Goal: Information Seeking & Learning: Check status

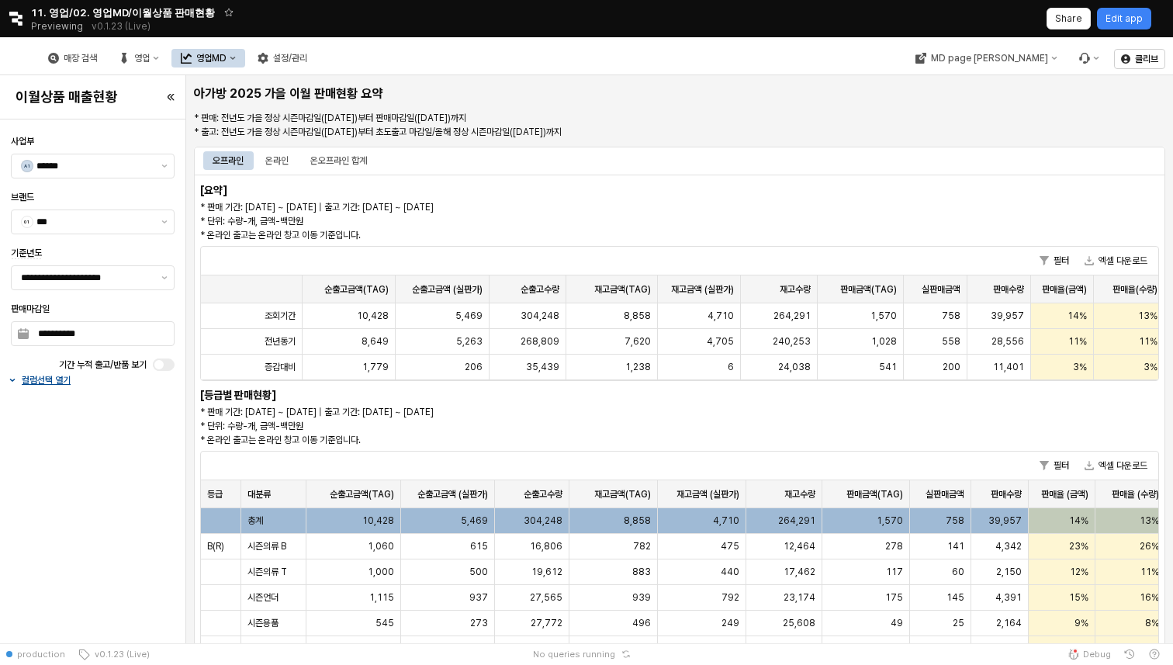
scroll to position [0, 153]
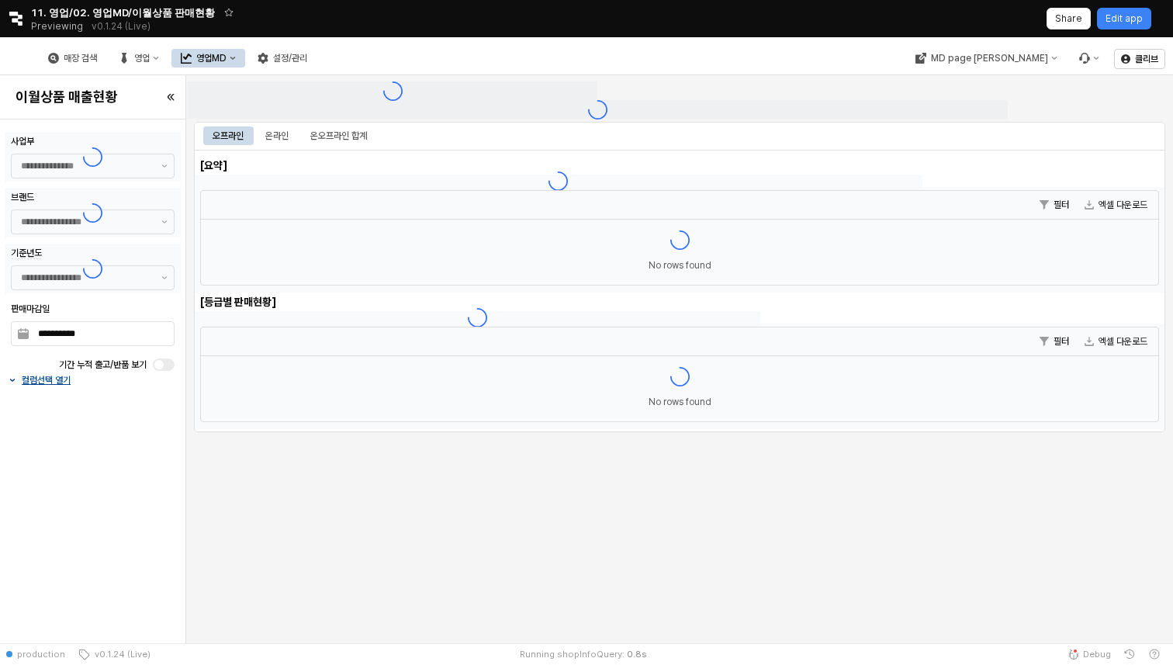
type input "******"
type input "***"
type input "**********"
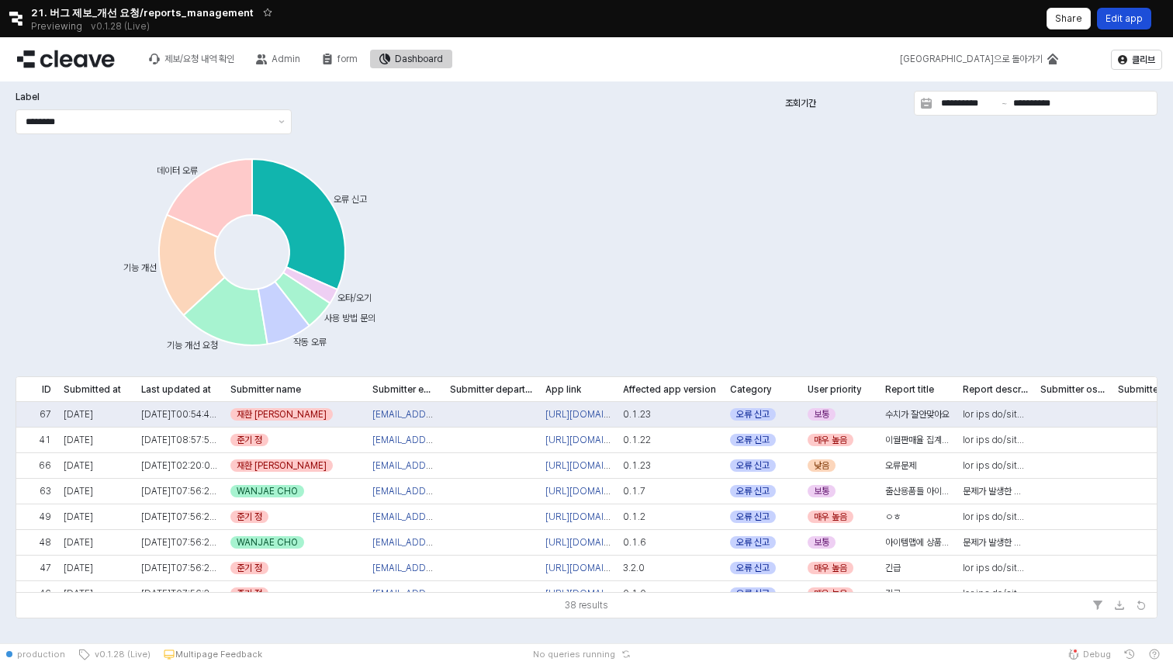
click at [1133, 28] on div "Edit app" at bounding box center [1123, 19] width 37 height 20
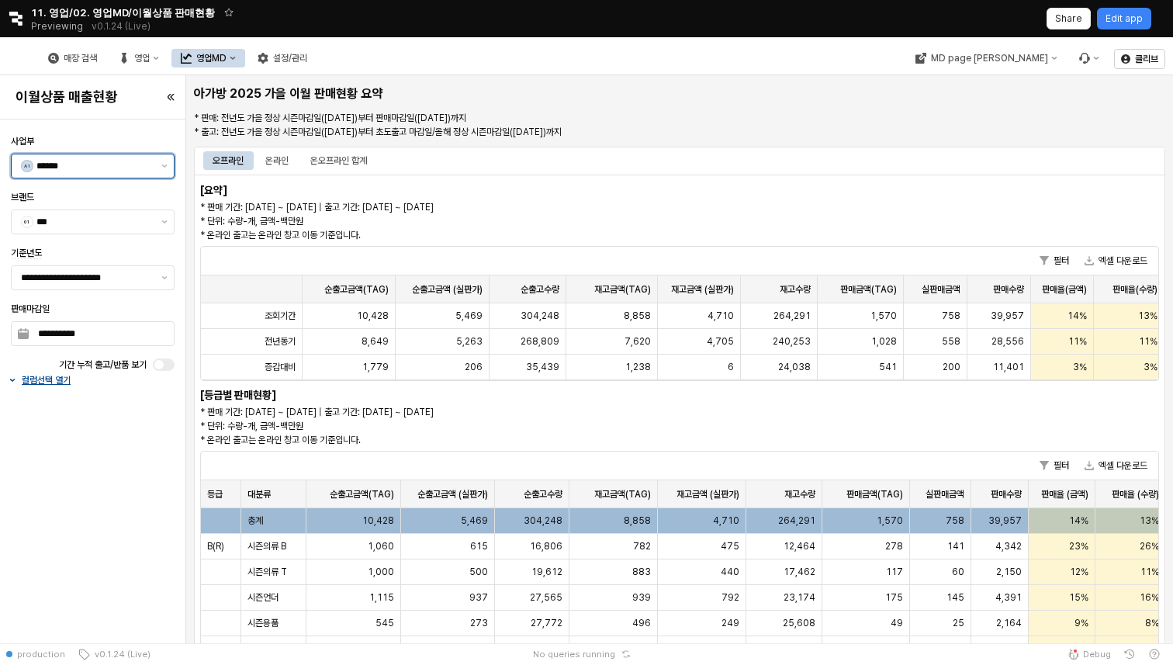
click at [105, 169] on input "******" at bounding box center [94, 166] width 116 height 16
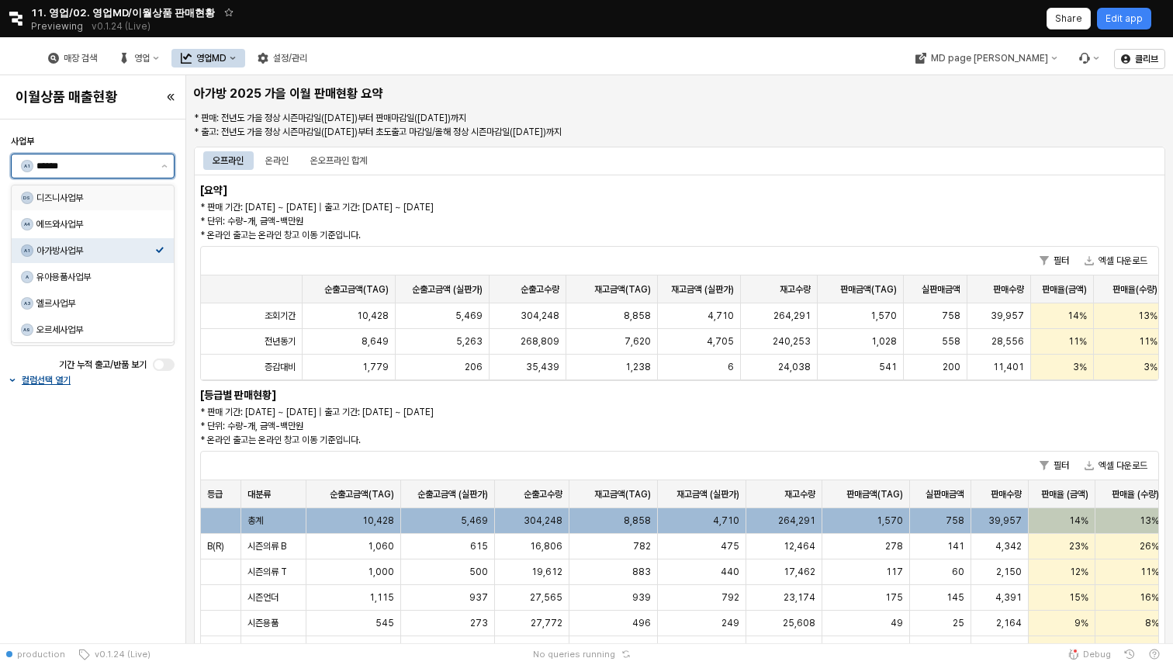
click at [86, 199] on div "디즈니사업부" at bounding box center [95, 198] width 119 height 12
type input "******"
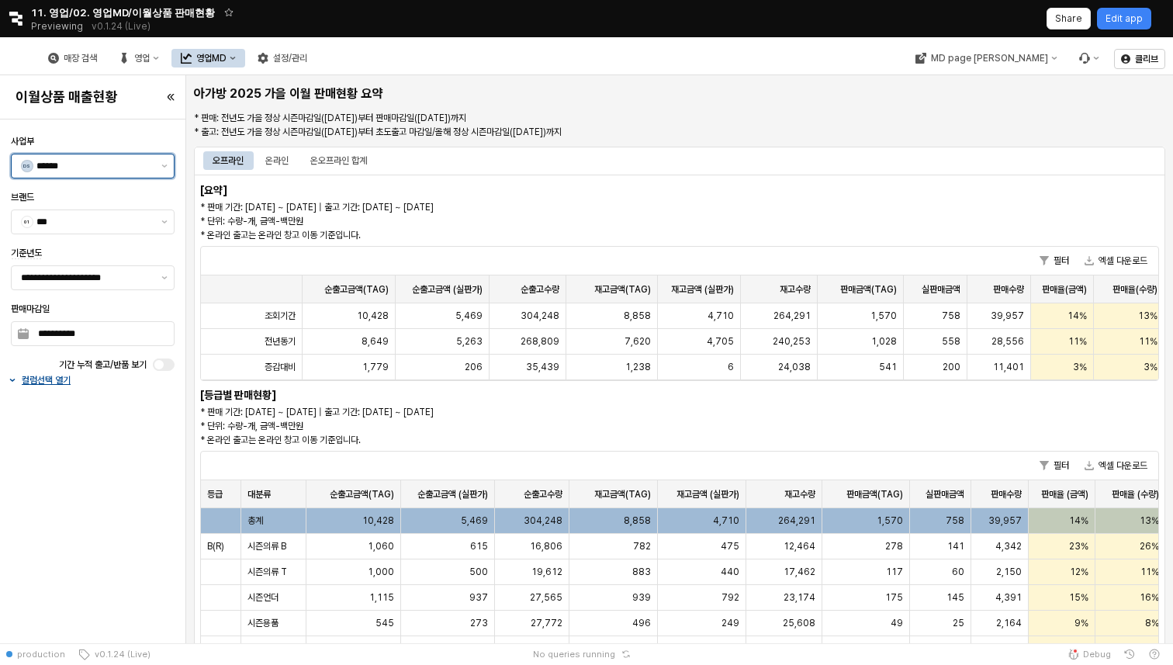
type input "******"
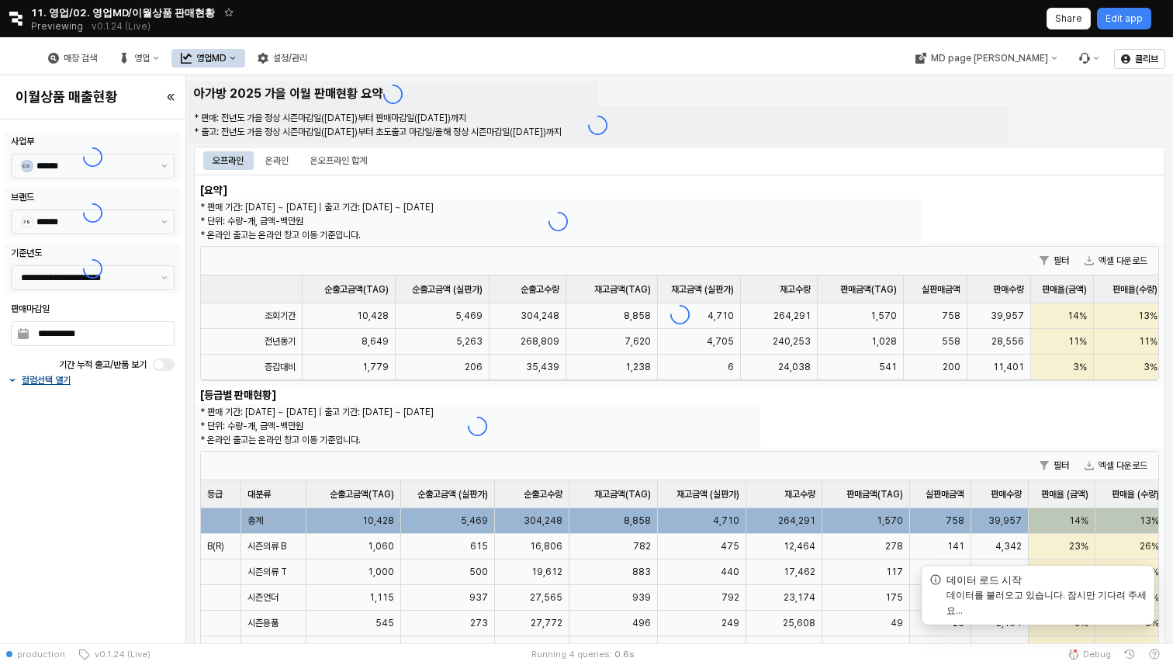
click at [117, 280] on div at bounding box center [93, 269] width 176 height 50
click at [100, 278] on div at bounding box center [93, 269] width 176 height 50
click at [99, 282] on input "**********" at bounding box center [86, 278] width 131 height 16
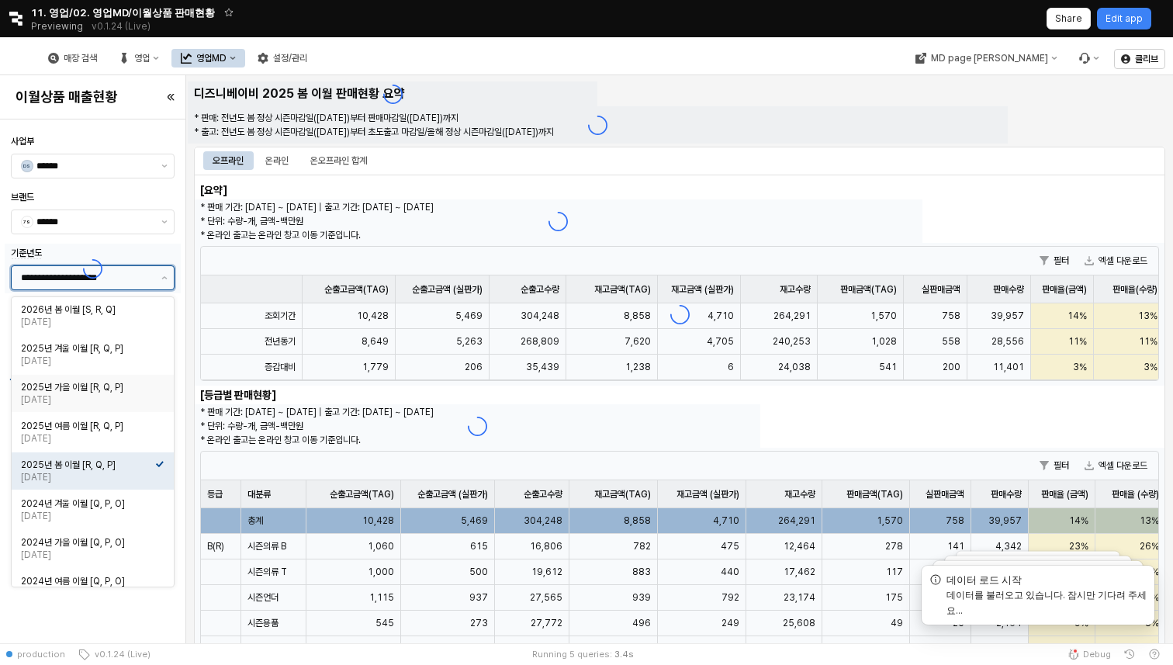
click at [110, 392] on div "2025년 가을 이월 [R, Q, P]" at bounding box center [88, 387] width 134 height 12
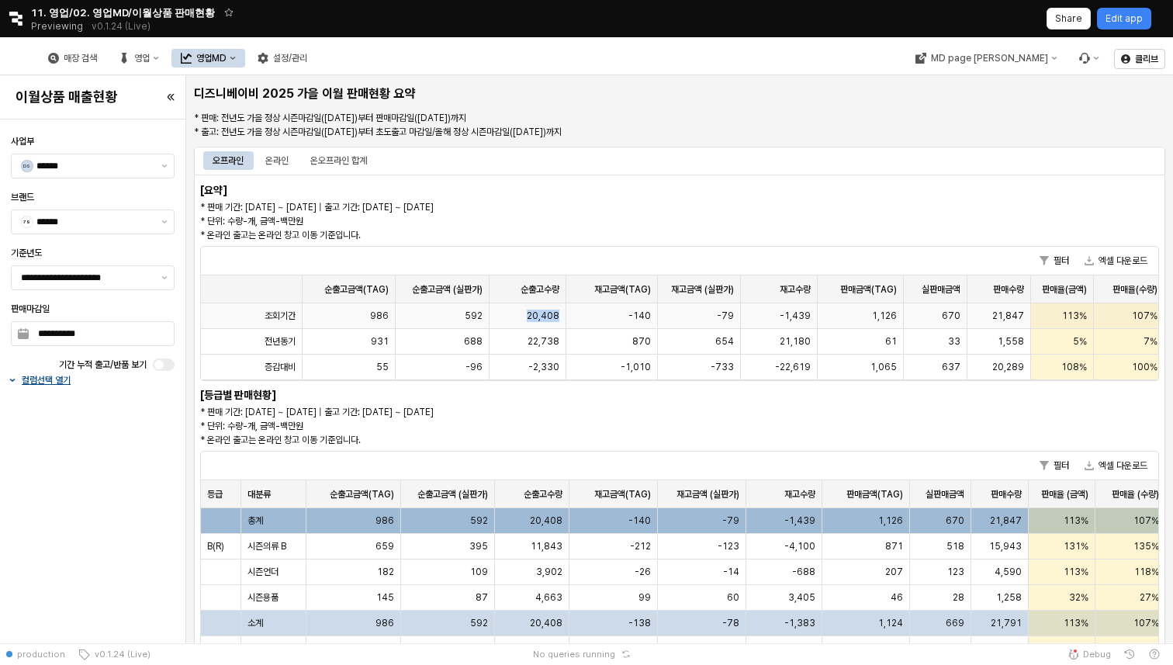
drag, startPoint x: 528, startPoint y: 313, endPoint x: 582, endPoint y: 314, distance: 53.5
click at [582, 314] on div "조회기간 986 592 20,408 -140 -79 -1,439 1,126 670 21,847 113% 107% 40% 40%" at bounding box center [753, 316] width 1105 height 26
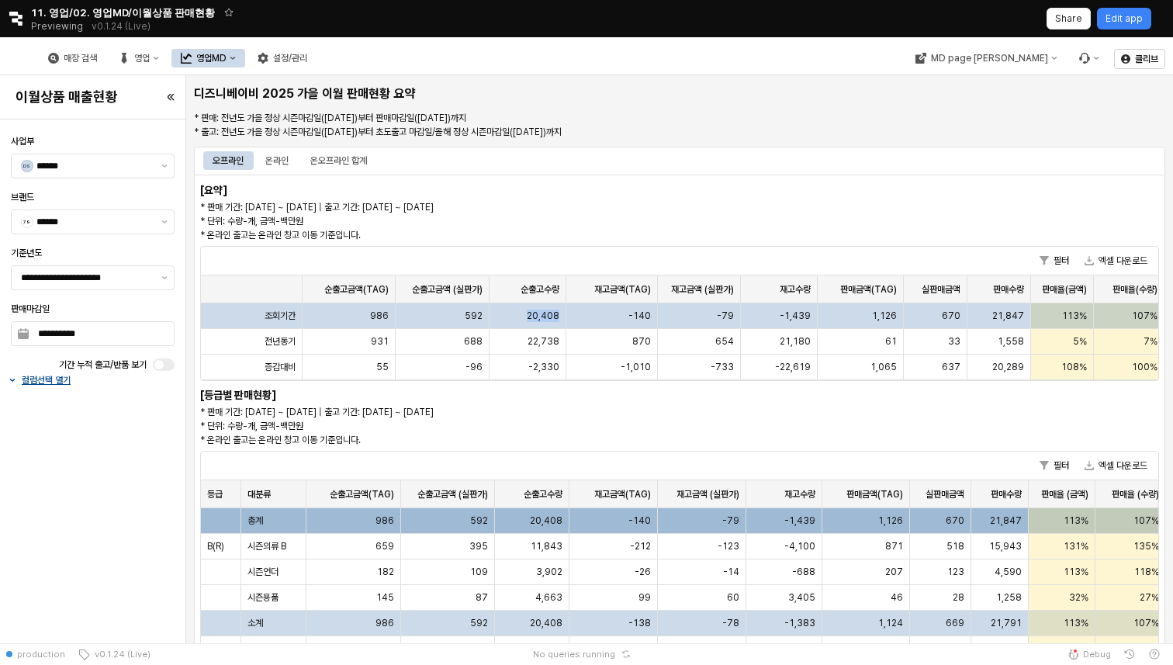
click at [528, 313] on span "20,408" at bounding box center [543, 316] width 33 height 12
drag, startPoint x: 528, startPoint y: 313, endPoint x: 565, endPoint y: 317, distance: 37.5
click at [565, 317] on div "20,408" at bounding box center [527, 316] width 77 height 26
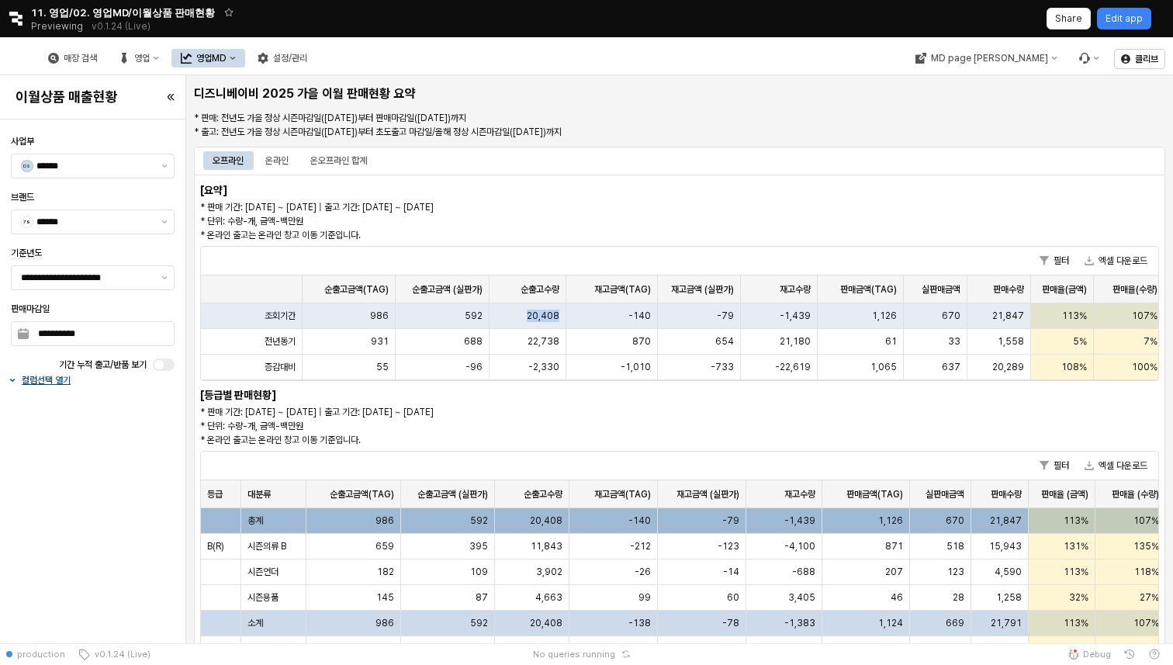
click at [227, 59] on div "영업MD" at bounding box center [211, 58] width 30 height 11
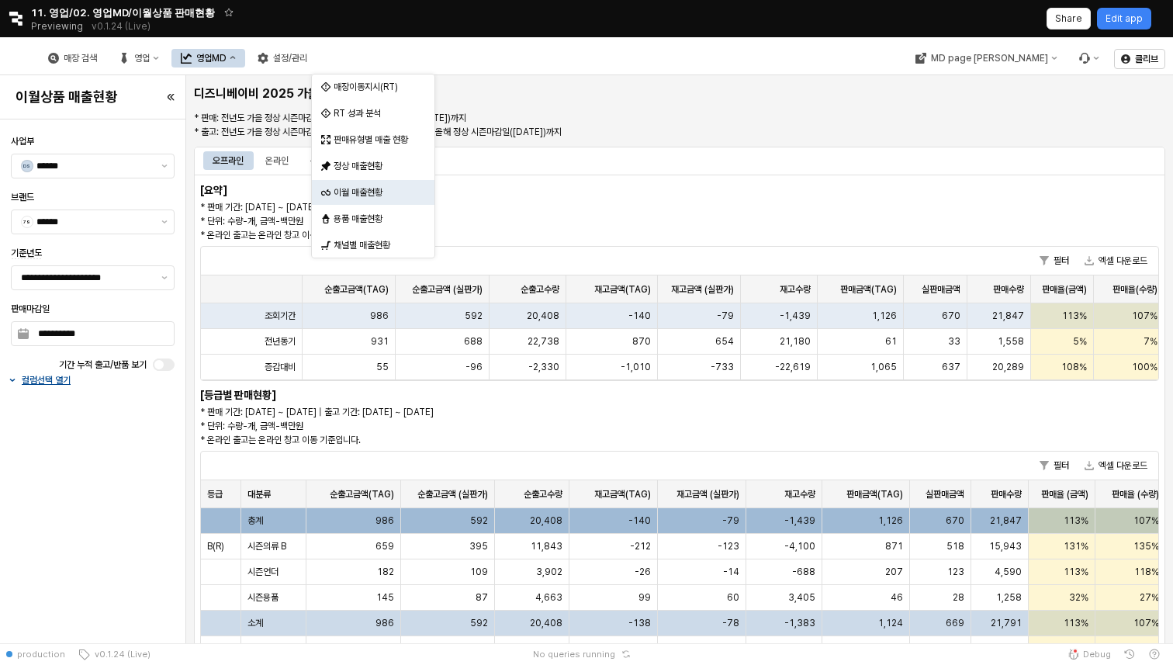
click at [473, 126] on p "* 판매: 전년도 가을 정상 시즌마감일([DATE])부터 판매마감일([DATE])까지 * 출고: 전년도 가을 정상 시즌마감일([DATE])부터…" at bounding box center [598, 125] width 808 height 28
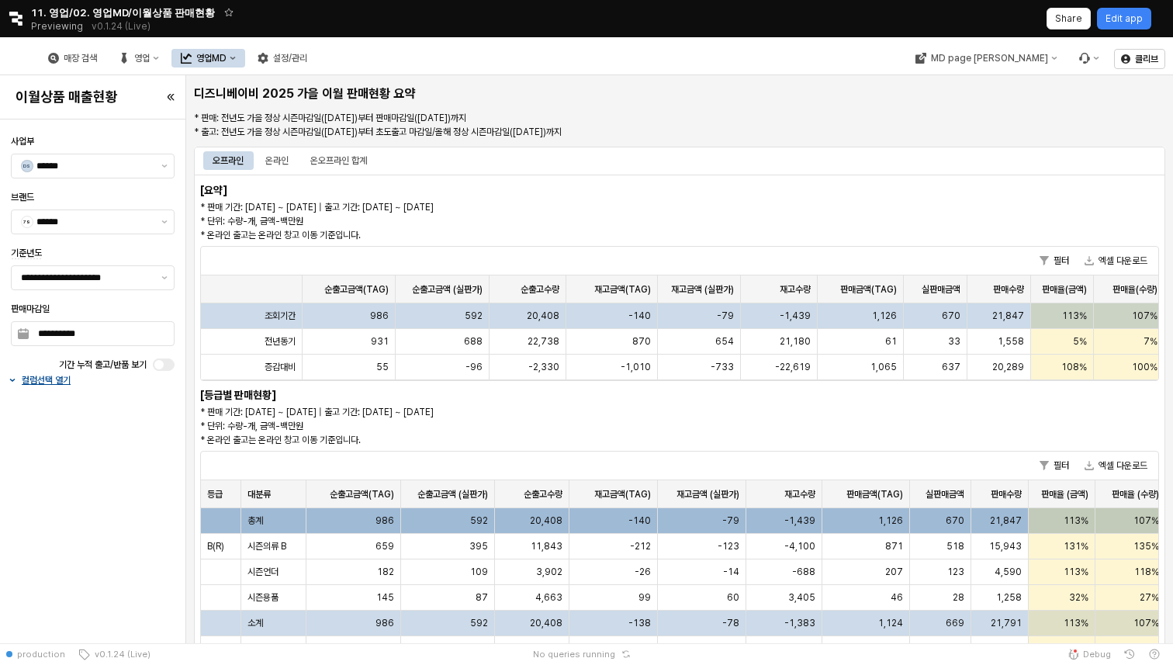
click at [524, 312] on div "20,408" at bounding box center [527, 316] width 77 height 26
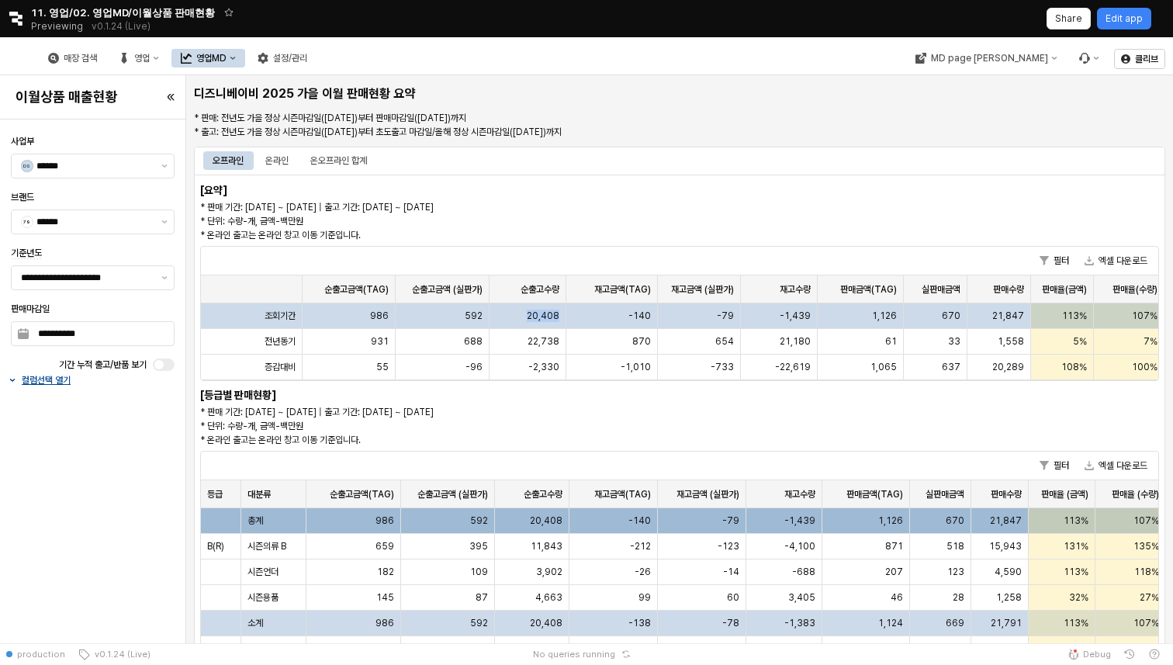
click at [524, 312] on div "20,408" at bounding box center [527, 316] width 77 height 26
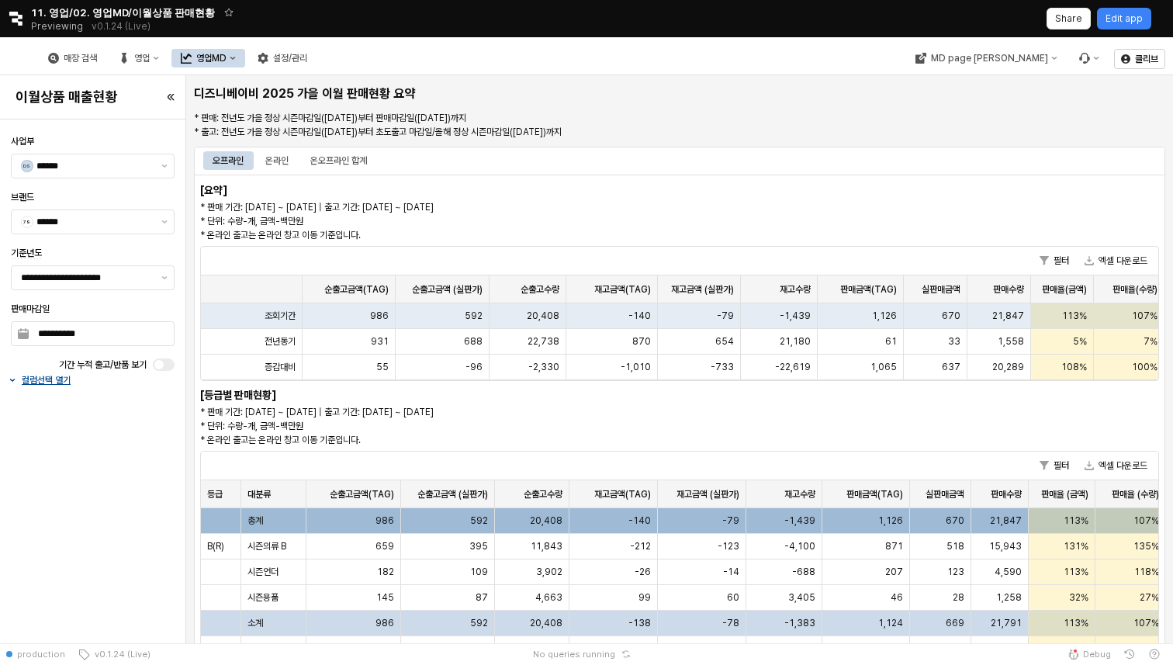
click at [528, 385] on div "필터 엑셀 다운로드 순출고금액(TAG) 순출고금액(TAG) 순출고금액 (실판가) 순출고금액 (실판가) 순출고수량 순출고수량 재고금액(TAG) …" at bounding box center [679, 314] width 971 height 143
click at [528, 373] on div "-2,330" at bounding box center [527, 368] width 77 height 26
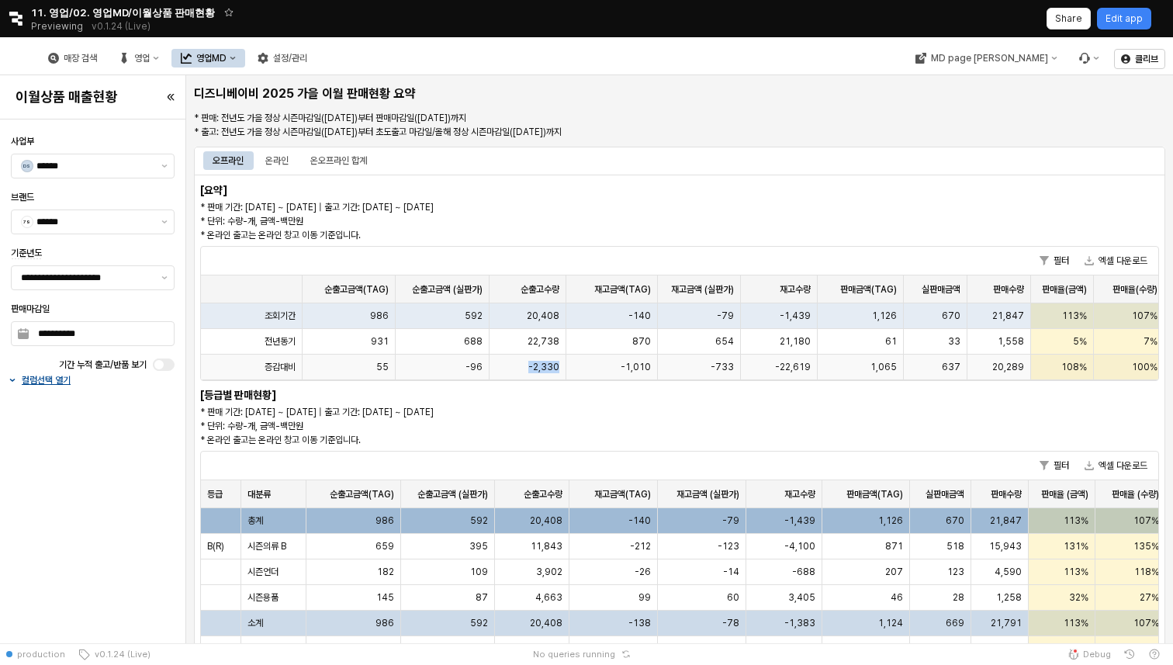
click at [528, 373] on div "-2,330" at bounding box center [527, 368] width 77 height 26
click at [528, 337] on span "22,738" at bounding box center [543, 341] width 32 height 12
click at [552, 439] on p "* 판매 기간: [DATE] ~ [DATE] | 출고 기간: [DATE] ~ [DATE] * 단위: 수량-개, 금액-백만원 * 온라인 출고는 …" at bounding box center [477, 426] width 554 height 42
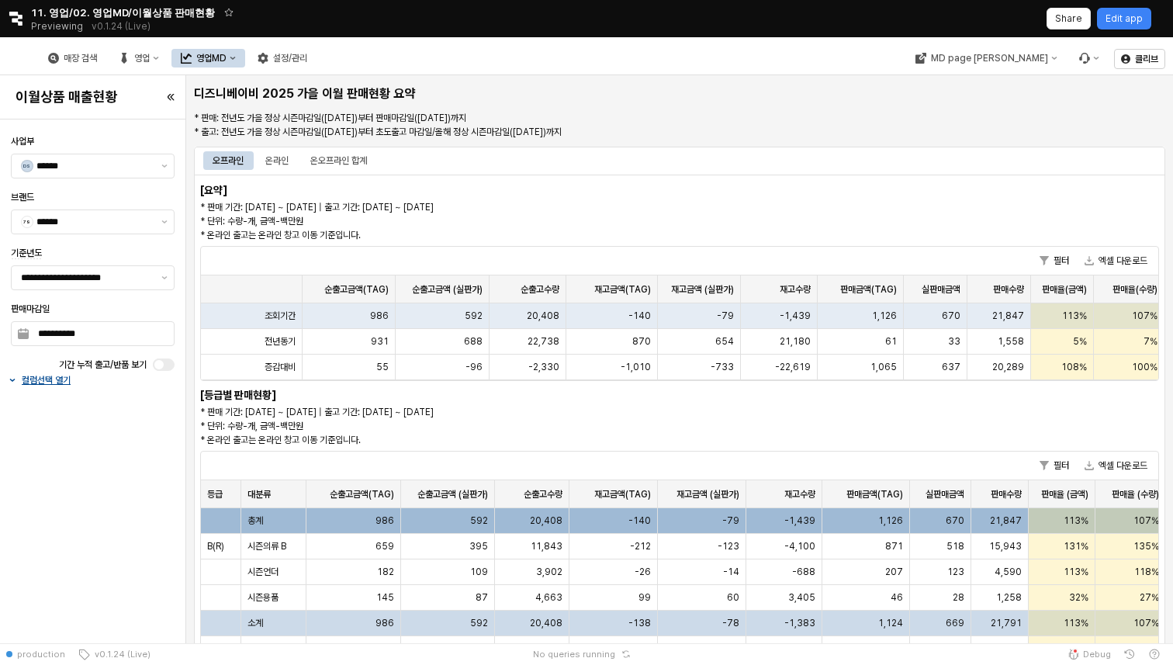
click at [552, 439] on p "* 판매 기간: [DATE] ~ [DATE] | 출고 기간: [DATE] ~ [DATE] * 단위: 수량-개, 금액-백만원 * 온라인 출고는 …" at bounding box center [477, 426] width 554 height 42
click at [543, 420] on p "* 판매 기간: [DATE] ~ [DATE] | 출고 기간: [DATE] ~ [DATE] * 단위: 수량-개, 금액-백만원 * 온라인 출고는 …" at bounding box center [477, 426] width 554 height 42
click at [544, 435] on p "* 판매 기간: [DATE] ~ [DATE] | 출고 기간: [DATE] ~ [DATE] * 단위: 수량-개, 금액-백만원 * 온라인 출고는 …" at bounding box center [477, 426] width 554 height 42
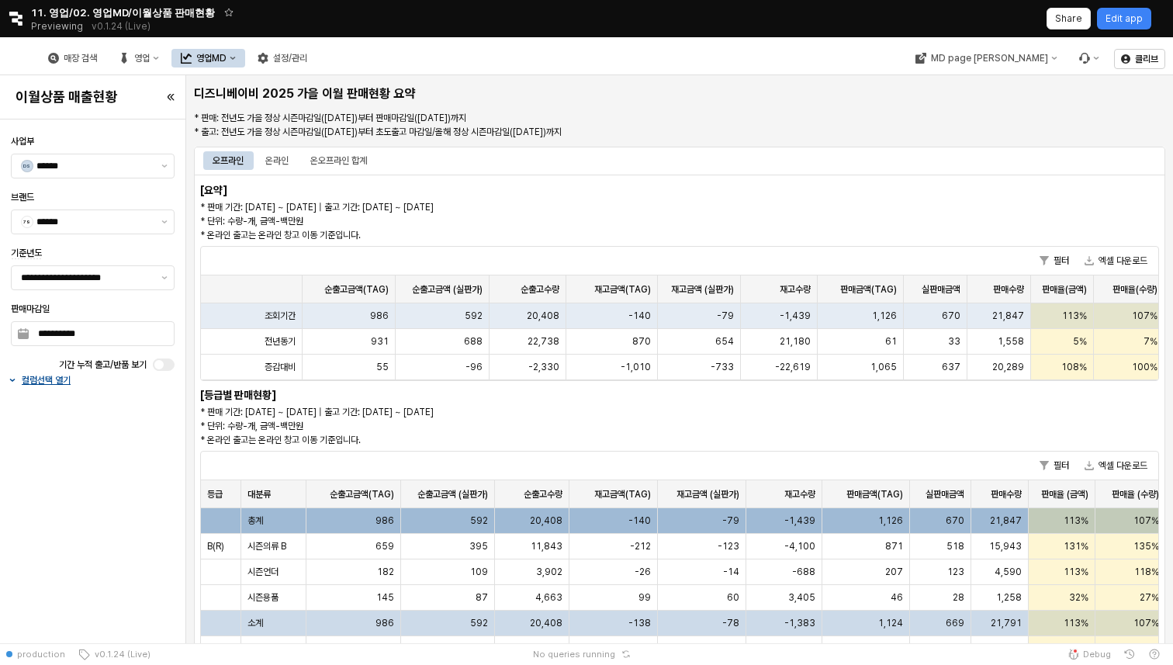
click at [544, 435] on p "* 판매 기간: [DATE] ~ [DATE] | 출고 기간: [DATE] ~ [DATE] * 단위: 수량-개, 금액-백만원 * 온라인 출고는 …" at bounding box center [477, 426] width 554 height 42
click at [538, 404] on div "* 판매 기간: [DATE] ~ [DATE] | 출고 기간: [DATE] ~ [DATE] * 단위: 수량-개, 금액-백만원 * 온라인 출고는 …" at bounding box center [477, 425] width 554 height 43
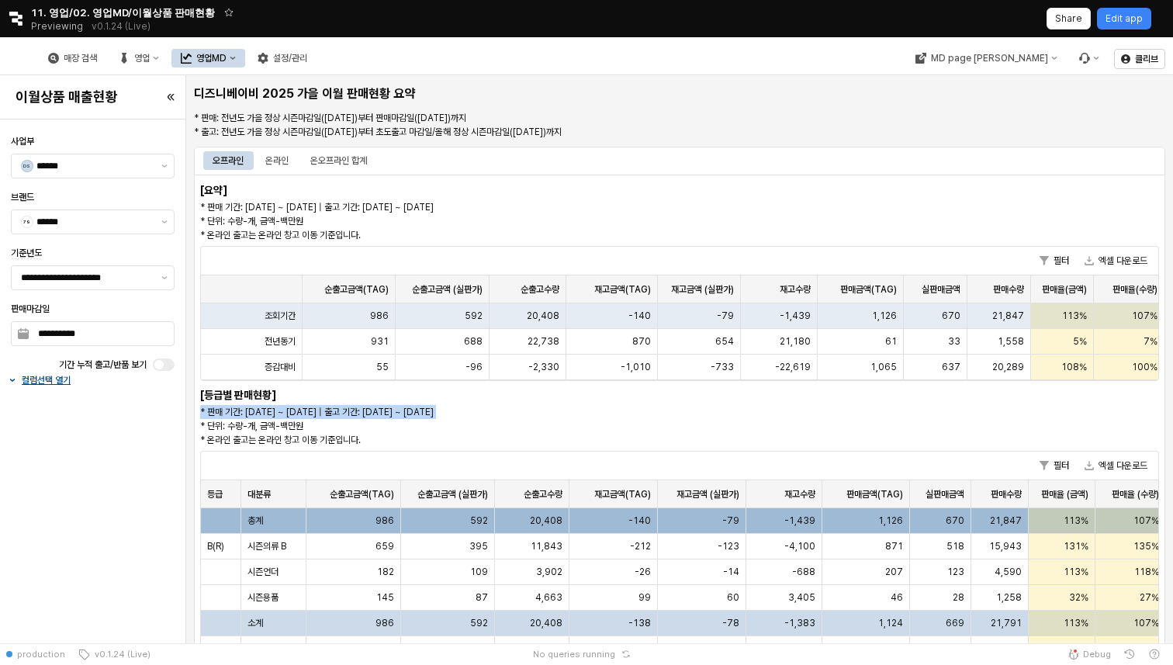
click at [538, 404] on div "* 판매 기간: [DATE] ~ [DATE] | 출고 기간: [DATE] ~ [DATE] * 단위: 수량-개, 금액-백만원 * 온라인 출고는 …" at bounding box center [477, 425] width 554 height 43
click at [435, 125] on p "* 판매: 전년도 가을 정상 시즌마감일([DATE])부터 판매마감일([DATE])까지 * 출고: 전년도 가을 정상 시즌마감일([DATE])부터…" at bounding box center [598, 125] width 808 height 28
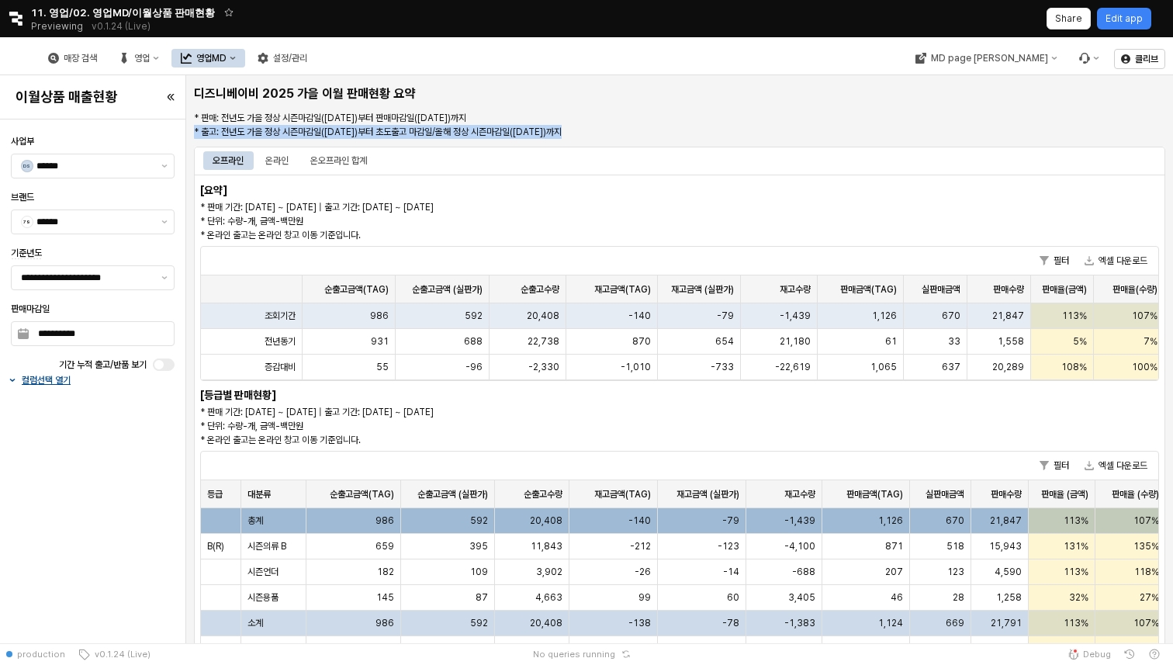
click at [435, 125] on p "* 판매: 전년도 가을 정상 시즌마감일([DATE])부터 판매마감일([DATE])까지 * 출고: 전년도 가을 정상 시즌마감일([DATE])부터…" at bounding box center [598, 125] width 808 height 28
click at [434, 110] on div "* 판매: 전년도 가을 정상 시즌마감일([DATE])부터 판매마감일([DATE])까지 * 출고: 전년도 가을 정상 시즌마감일([DATE])부터…" at bounding box center [598, 124] width 808 height 31
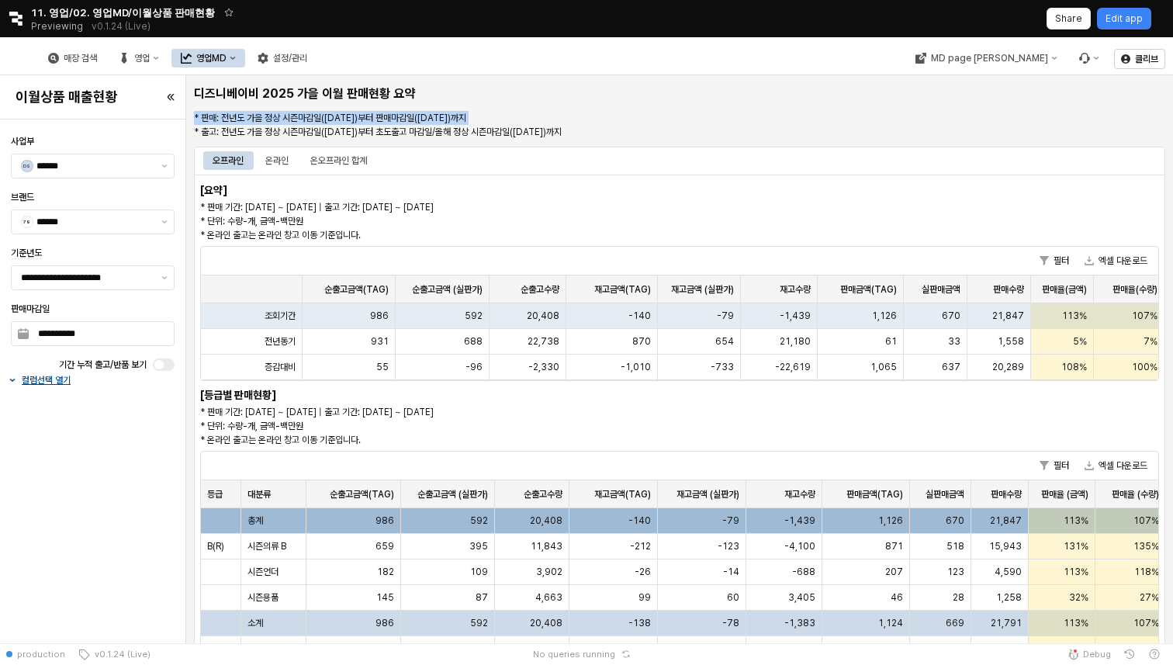
click at [434, 110] on div "* 판매: 전년도 가을 정상 시즌마감일([DATE])부터 판매마감일([DATE])까지 * 출고: 전년도 가을 정상 시즌마감일([DATE])부터…" at bounding box center [598, 124] width 808 height 31
click at [434, 131] on p "* 판매: 전년도 가을 정상 시즌마감일([DATE])부터 판매마감일([DATE])까지 * 출고: 전년도 가을 정상 시즌마감일([DATE])부터…" at bounding box center [598, 125] width 808 height 28
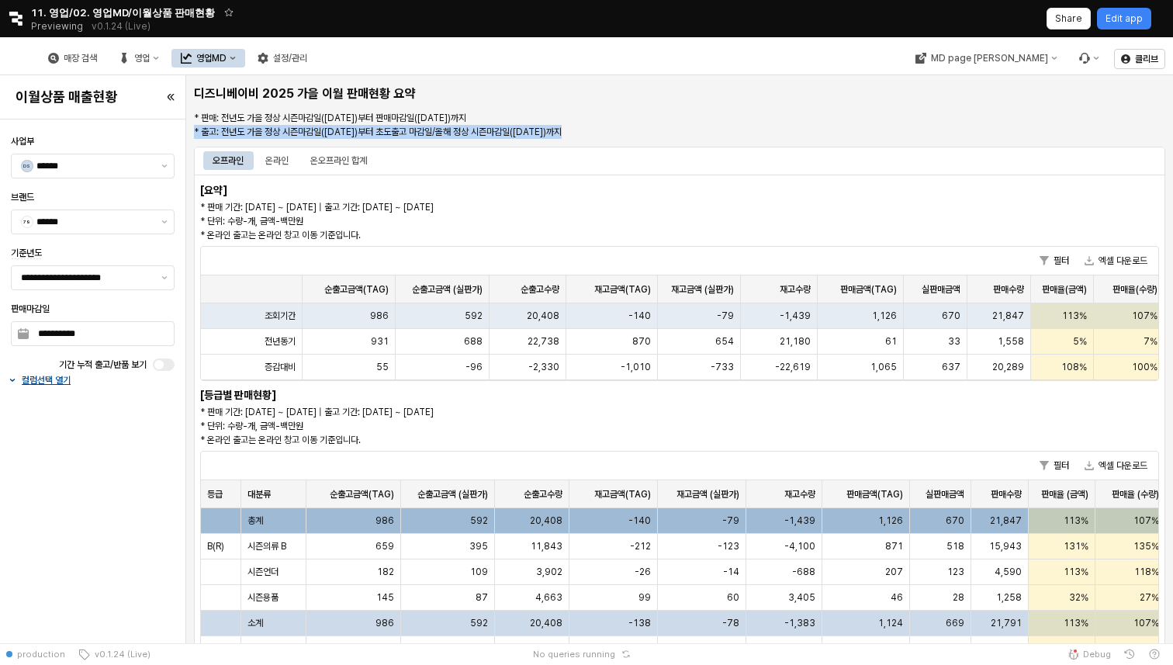
click at [434, 131] on p "* 판매: 전년도 가을 정상 시즌마감일([DATE])부터 판매마감일([DATE])까지 * 출고: 전년도 가을 정상 시즌마감일([DATE])부터…" at bounding box center [598, 125] width 808 height 28
click at [434, 116] on p "* 판매: 전년도 가을 정상 시즌마감일([DATE])부터 판매마감일([DATE])까지 * 출고: 전년도 가을 정상 시즌마감일([DATE])부터…" at bounding box center [598, 125] width 808 height 28
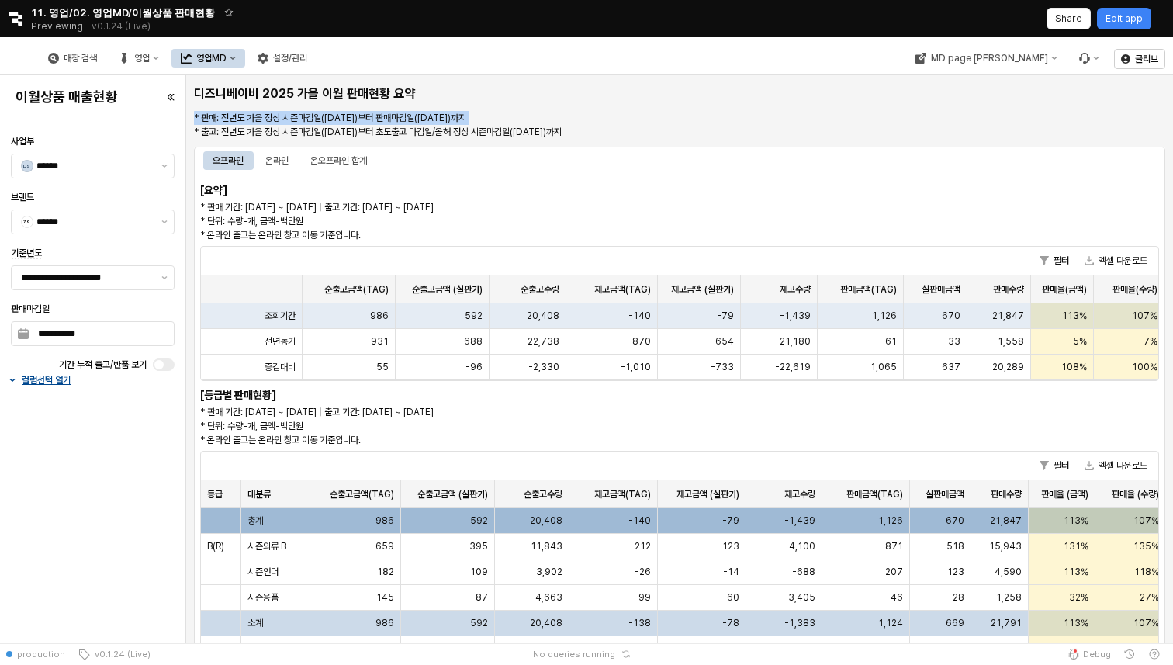
click at [434, 116] on p "* 판매: 전년도 가을 정상 시즌마감일([DATE])부터 판매마감일([DATE])까지 * 출고: 전년도 가을 정상 시즌마감일([DATE])부터…" at bounding box center [598, 125] width 808 height 28
click at [438, 140] on div "* 판매: 전년도 가을 정상 시즌마감일([DATE])부터 판매마감일([DATE])까지 * 출고: 전년도 가을 정상 시즌마감일([DATE])부터…" at bounding box center [598, 124] width 808 height 31
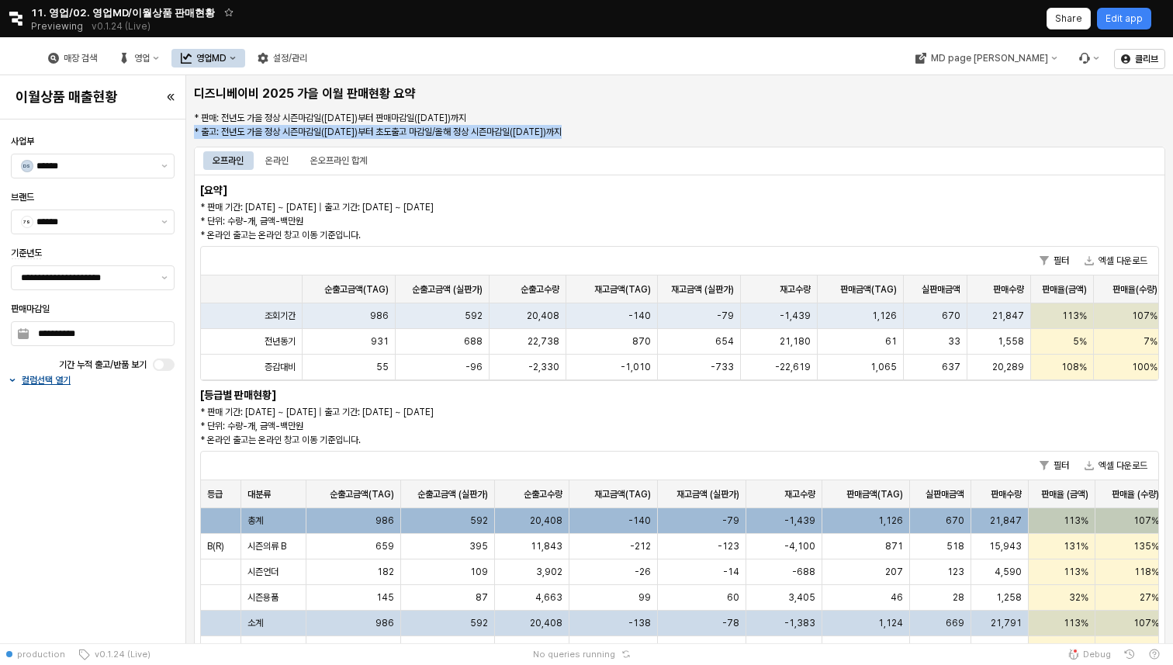
click at [438, 140] on div "* 판매: 전년도 가을 정상 시즌마감일([DATE])부터 판매마감일([DATE])까지 * 출고: 전년도 가을 정상 시즌마감일([DATE])부터…" at bounding box center [598, 124] width 808 height 31
click at [438, 130] on p "* 판매: 전년도 가을 정상 시즌마감일([DATE])부터 판매마감일([DATE])까지 * 출고: 전년도 가을 정상 시즌마감일([DATE])부터…" at bounding box center [598, 125] width 808 height 28
click at [437, 117] on p "* 판매: 전년도 가을 정상 시즌마감일([DATE])부터 판매마감일([DATE])까지 * 출고: 전년도 가을 정상 시즌마감일([DATE])부터…" at bounding box center [598, 125] width 808 height 28
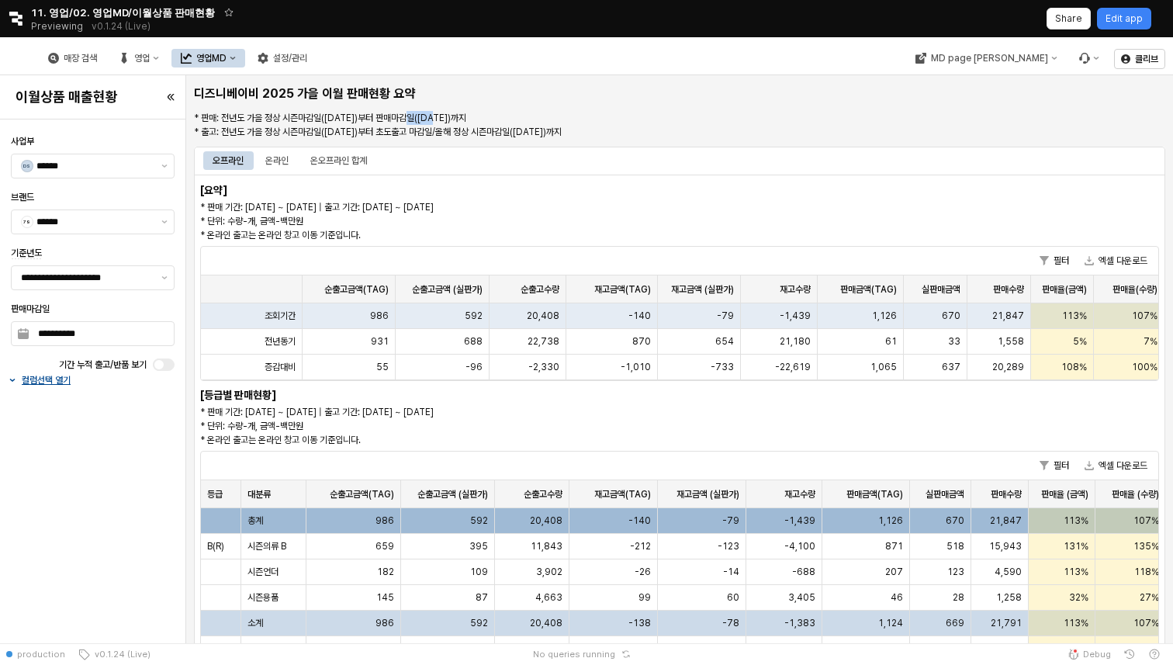
click at [437, 117] on p "* 판매: 전년도 가을 정상 시즌마감일([DATE])부터 판매마감일([DATE])까지 * 출고: 전년도 가을 정상 시즌마감일([DATE])부터…" at bounding box center [598, 125] width 808 height 28
click at [437, 126] on p "* 판매: 전년도 가을 정상 시즌마감일([DATE])부터 판매마감일([DATE])까지 * 출고: 전년도 가을 정상 시즌마감일([DATE])부터…" at bounding box center [598, 125] width 808 height 28
click at [291, 162] on div "온라인" at bounding box center [277, 160] width 42 height 19
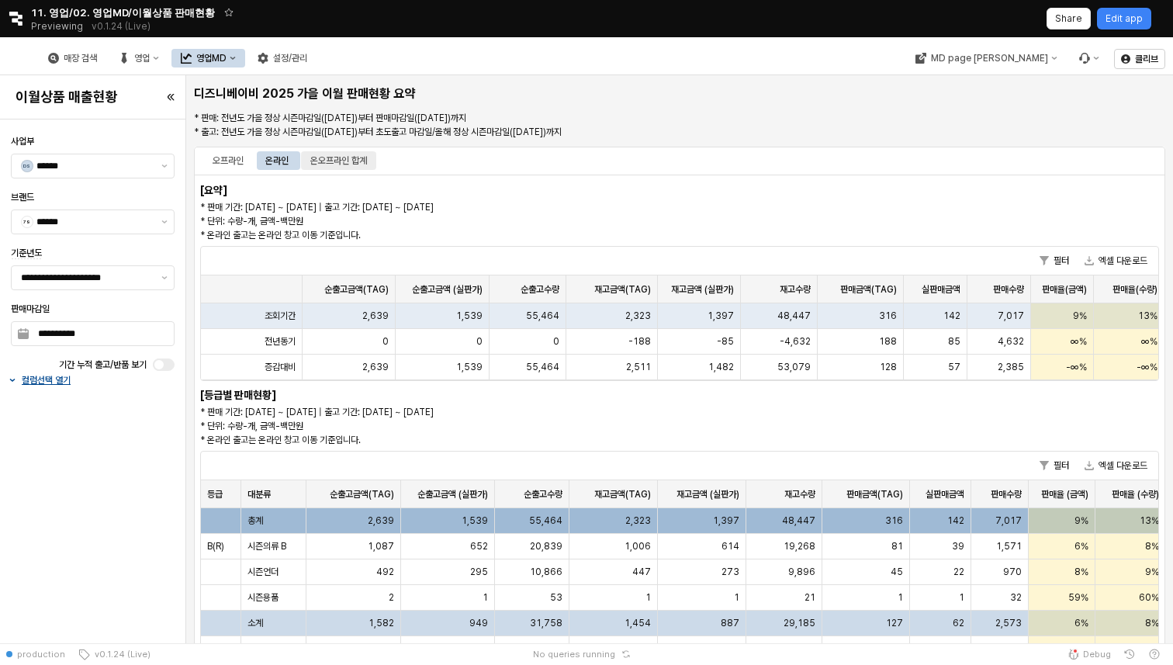
click at [361, 159] on div "온오프라인 합계" at bounding box center [338, 160] width 57 height 19
click at [233, 155] on div "오프라인" at bounding box center [228, 160] width 31 height 19
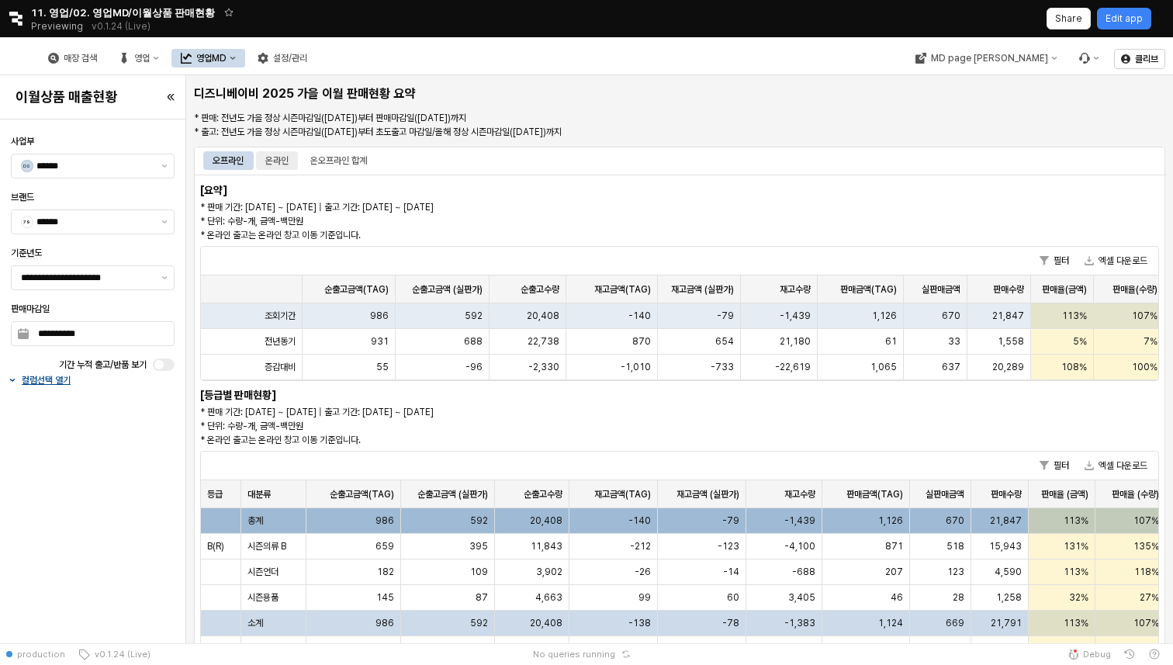
click at [270, 161] on div "온라인" at bounding box center [276, 160] width 23 height 19
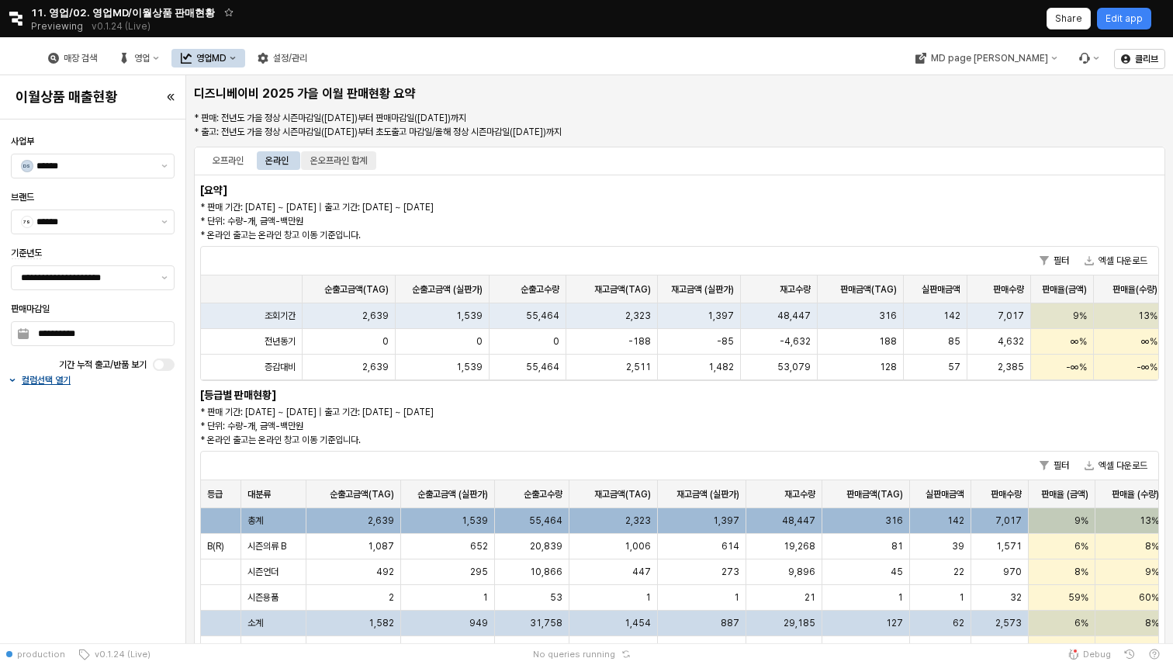
click at [323, 162] on div "온오프라인 합계" at bounding box center [338, 160] width 57 height 19
click at [229, 161] on div "오프라인" at bounding box center [228, 160] width 31 height 19
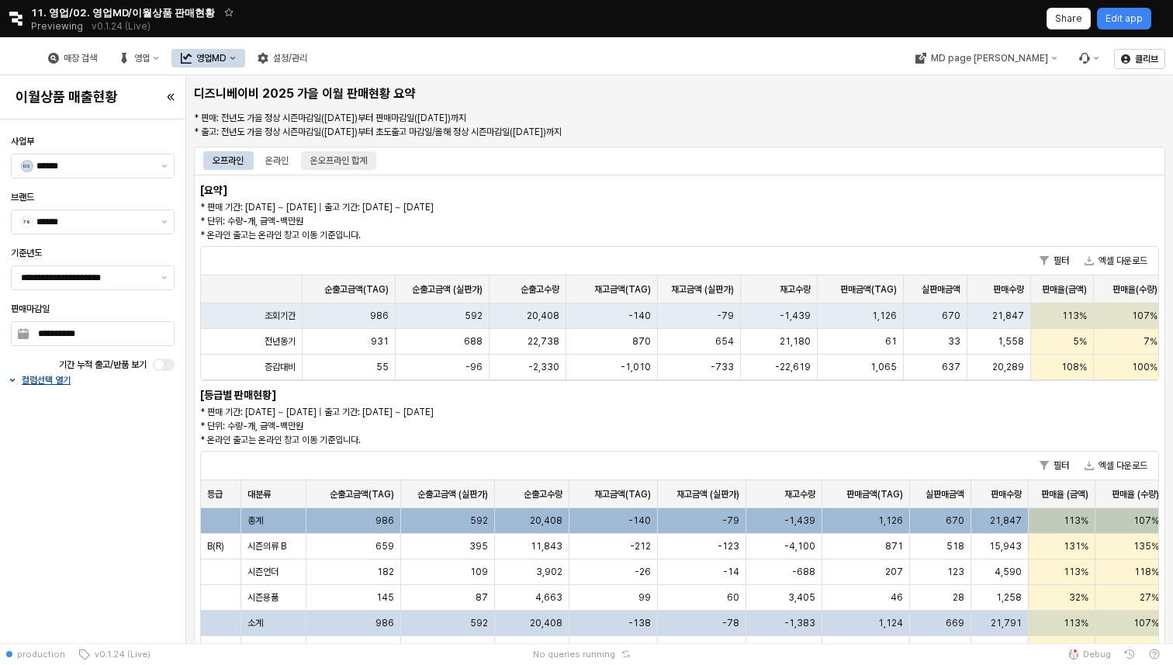
click at [314, 162] on div "온오프라인 합계" at bounding box center [338, 160] width 57 height 19
click at [275, 169] on div "온라인" at bounding box center [276, 160] width 23 height 19
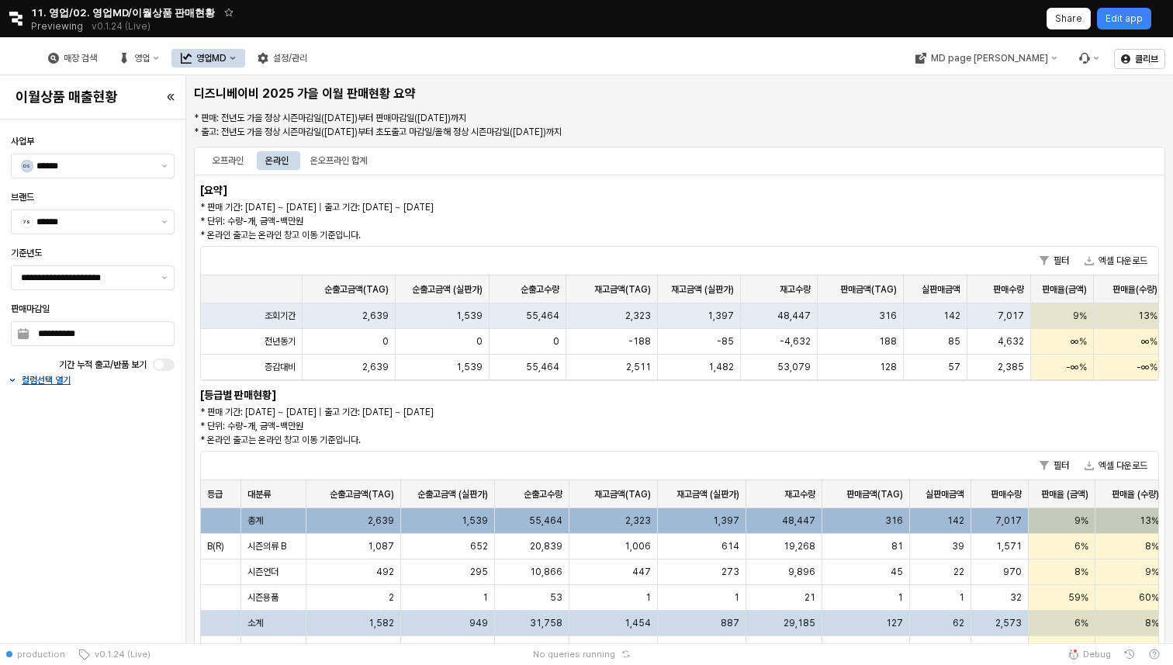
click at [237, 171] on div "오프라인 온라인 온오프라인 합계" at bounding box center [679, 160] width 953 height 25
click at [235, 165] on div "오프라인" at bounding box center [228, 160] width 31 height 19
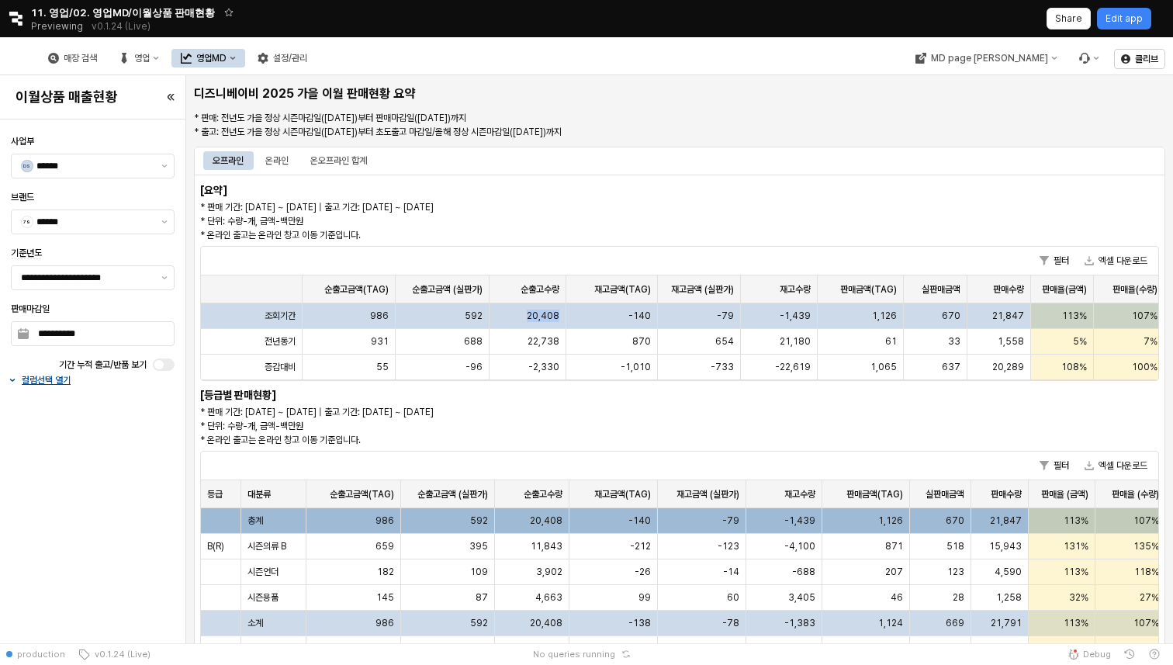
drag, startPoint x: 524, startPoint y: 320, endPoint x: 601, endPoint y: 321, distance: 76.8
click at [601, 321] on div "조회기간 986 592 20,408 -140 -79 -1,439 1,126 670 21,847 113% 107% 40% 40%" at bounding box center [753, 316] width 1105 height 26
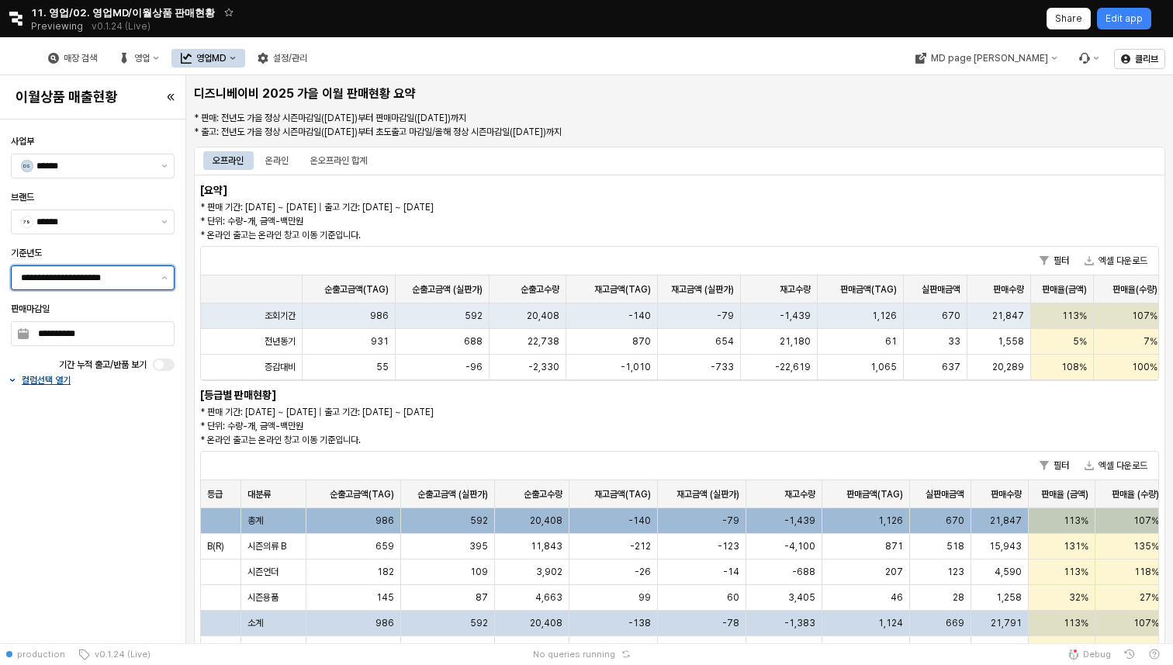
click at [58, 270] on input "**********" at bounding box center [86, 278] width 131 height 16
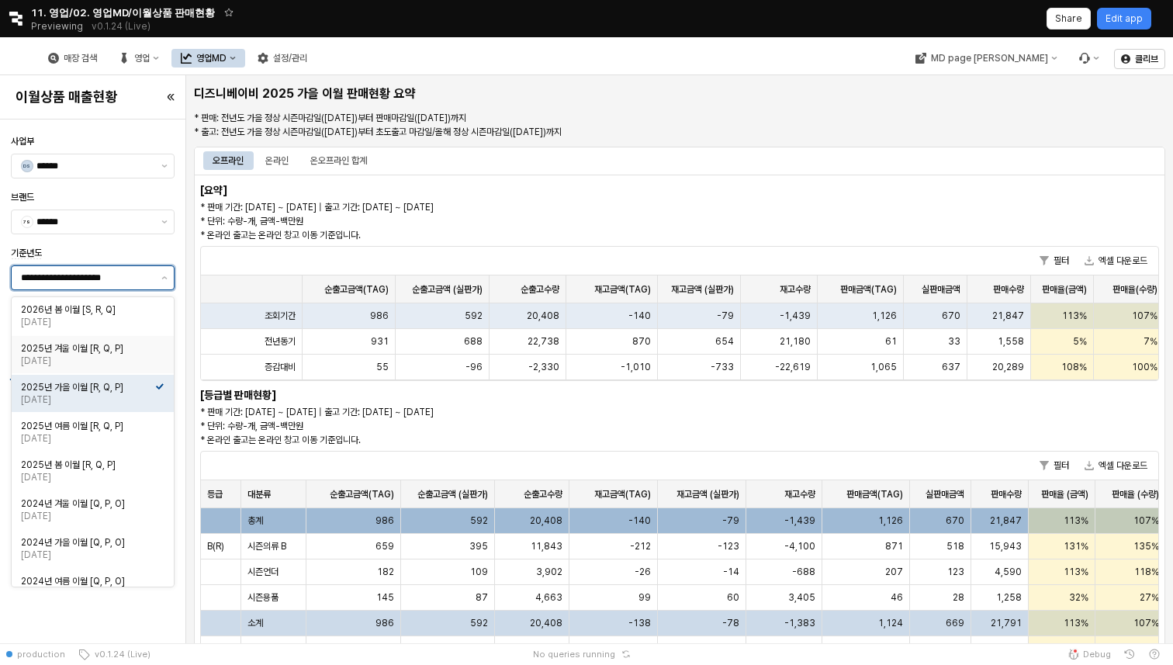
click at [124, 362] on div "[DATE]" at bounding box center [88, 361] width 134 height 12
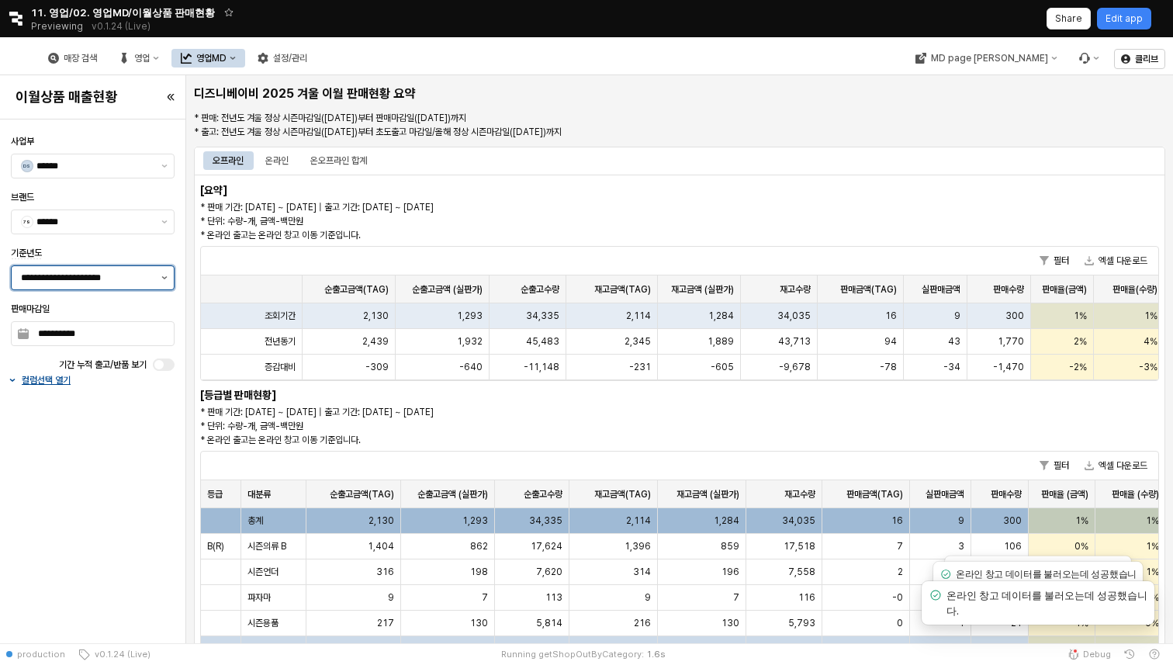
click at [165, 280] on button "제안 사항 표시" at bounding box center [164, 277] width 19 height 23
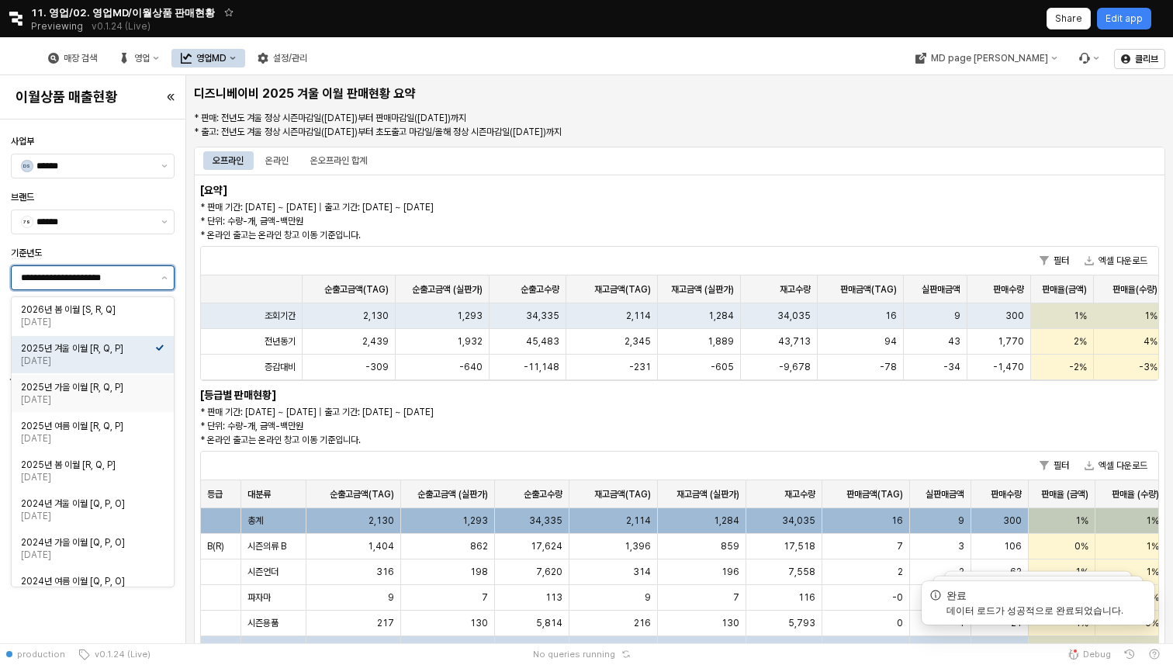
click at [129, 389] on div "2025년 가을 이월 [R, Q, P]" at bounding box center [88, 387] width 134 height 12
type input "**********"
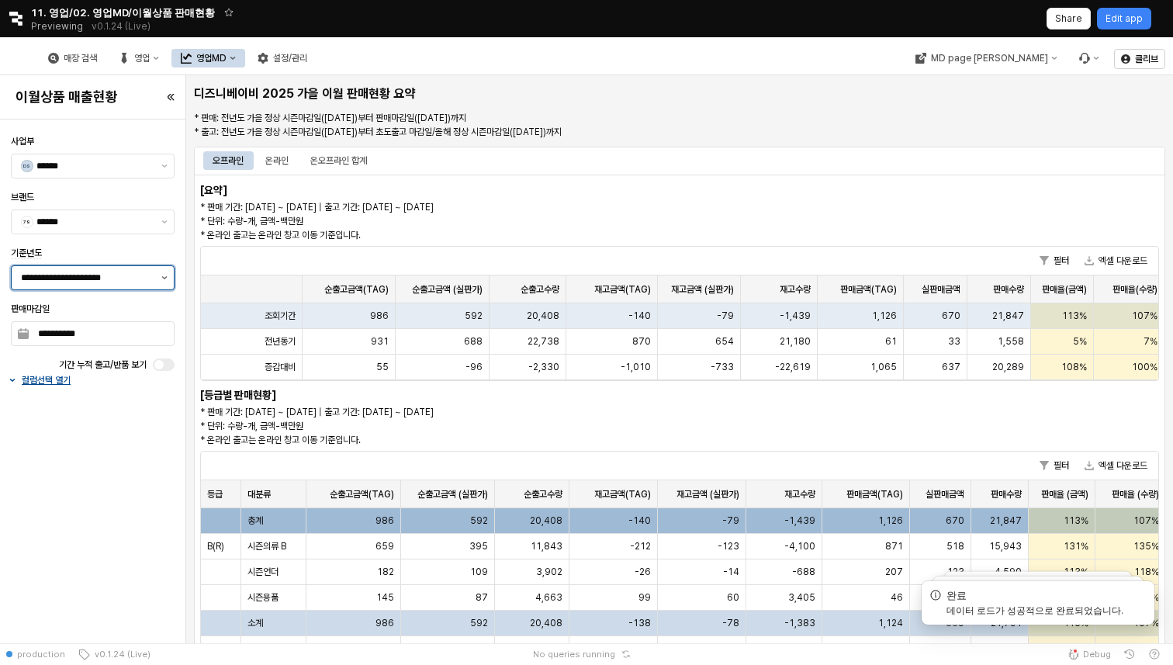
click at [158, 272] on button "제안 사항 표시" at bounding box center [164, 277] width 19 height 23
